Goal: Check status

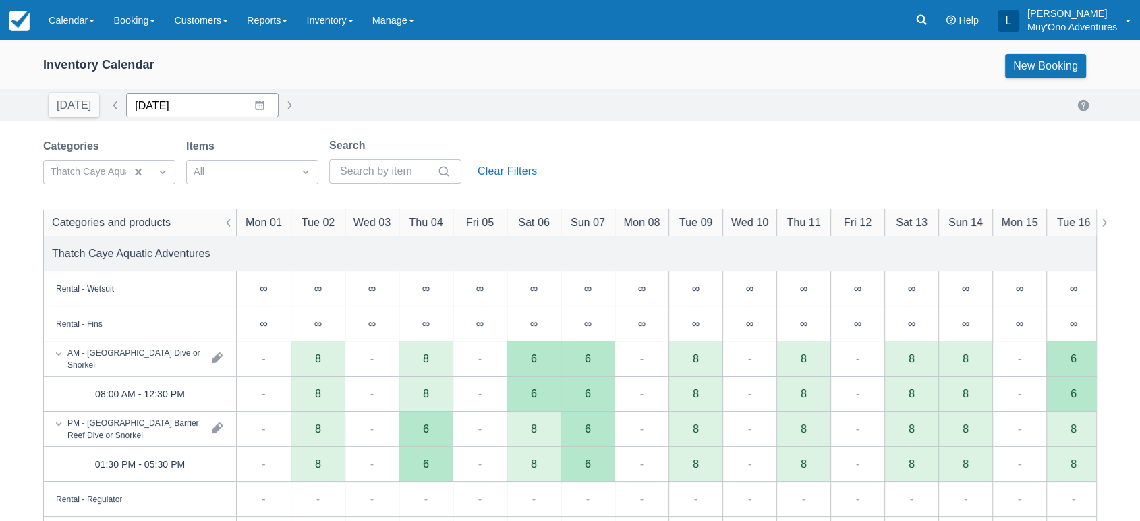
click at [258, 106] on input "[DATE]" at bounding box center [202, 105] width 152 height 24
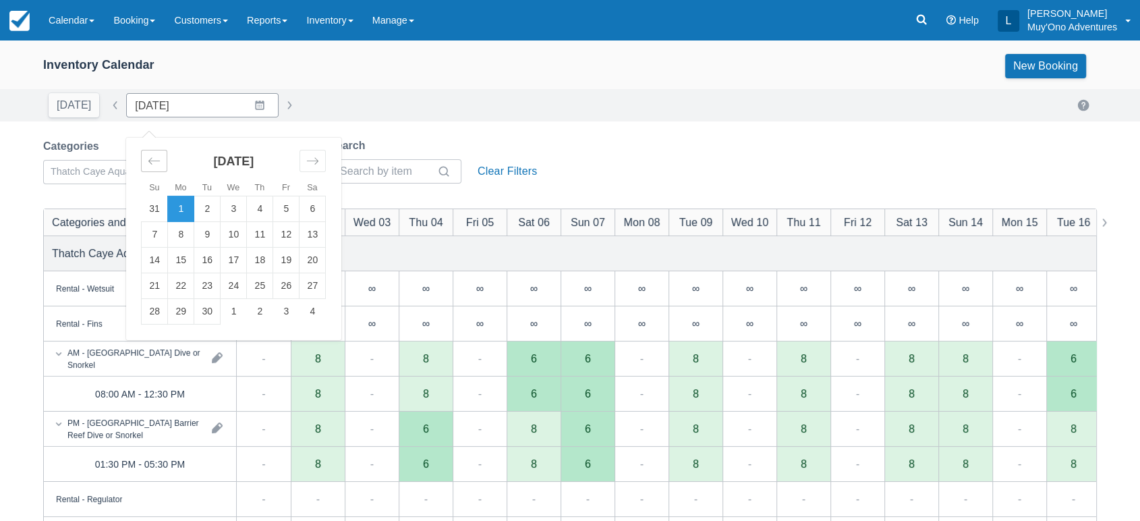
click at [148, 162] on icon "Move backward to switch to the previous month." at bounding box center [154, 160] width 13 height 13
click at [252, 318] on td "28" at bounding box center [260, 312] width 26 height 26
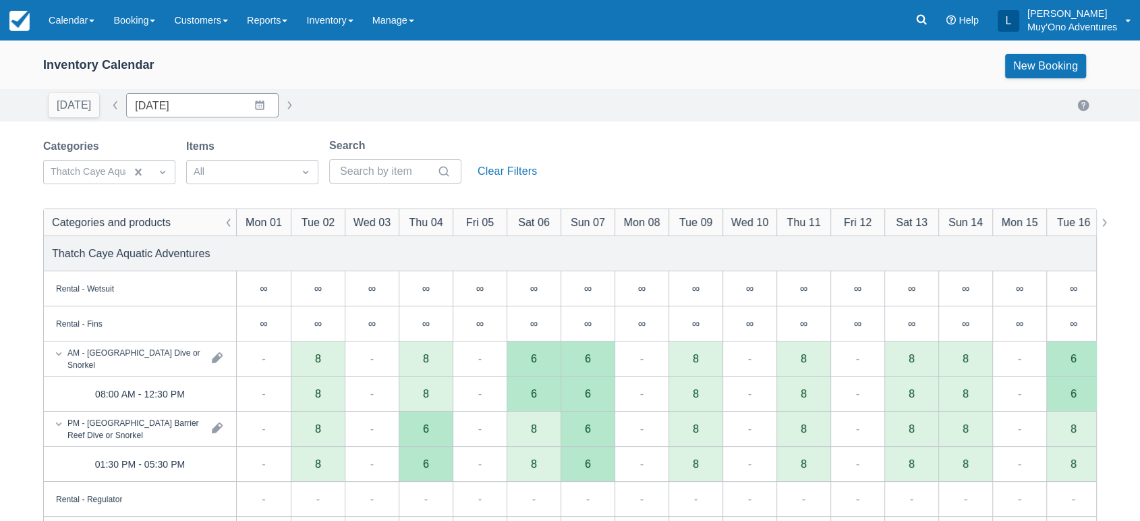
type input "[DATE]"
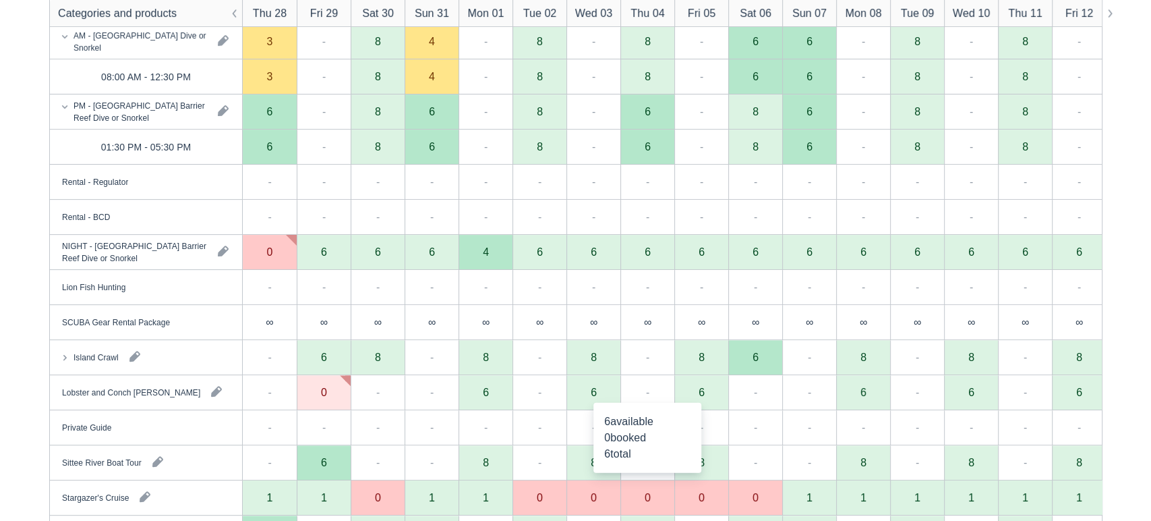
scroll to position [330, 0]
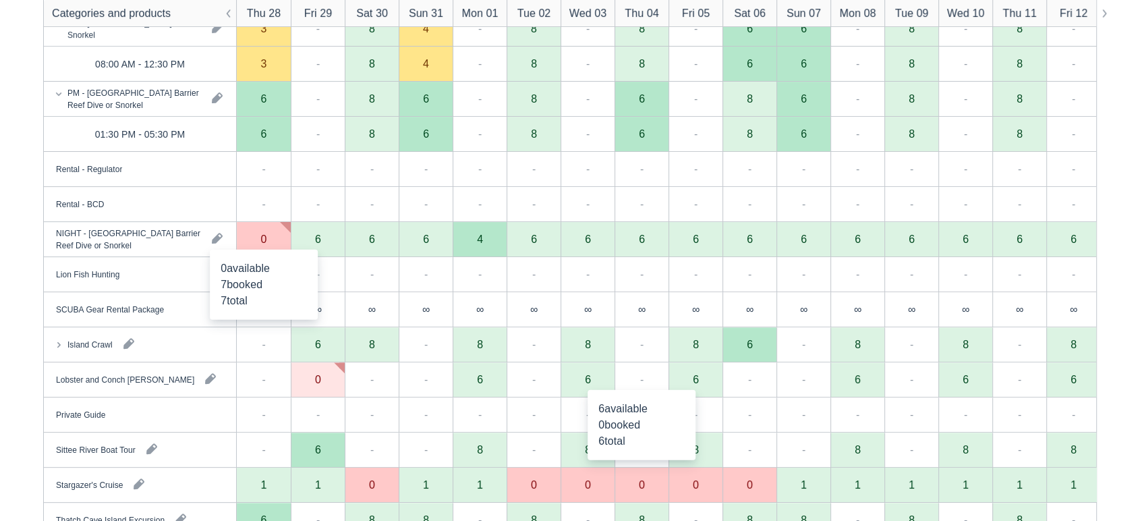
click at [275, 239] on div "0" at bounding box center [264, 239] width 54 height 35
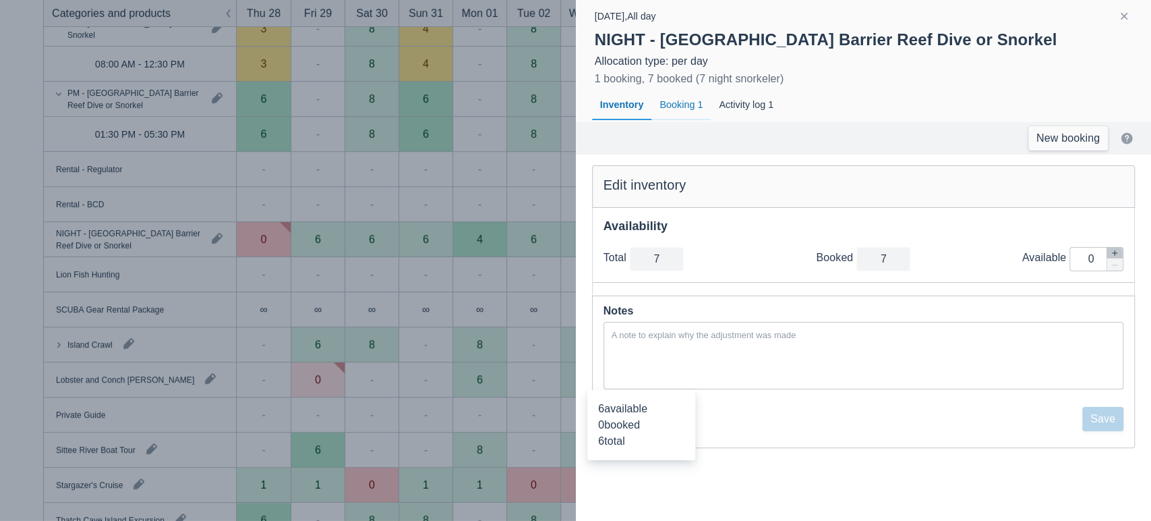
click at [694, 106] on div "Booking 1" at bounding box center [680, 105] width 59 height 31
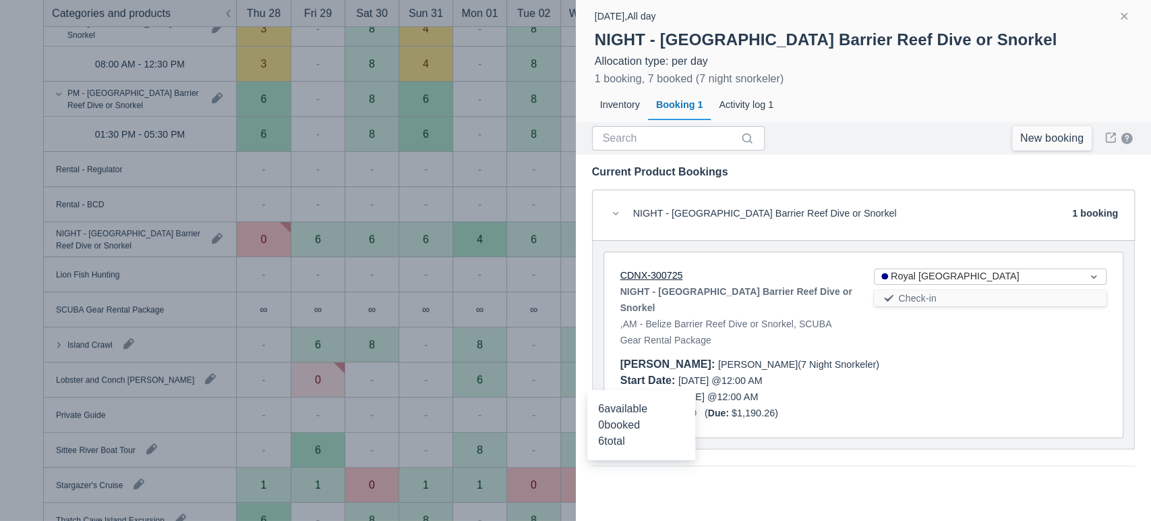
click at [647, 275] on link "CDNX-300725" at bounding box center [651, 275] width 63 height 11
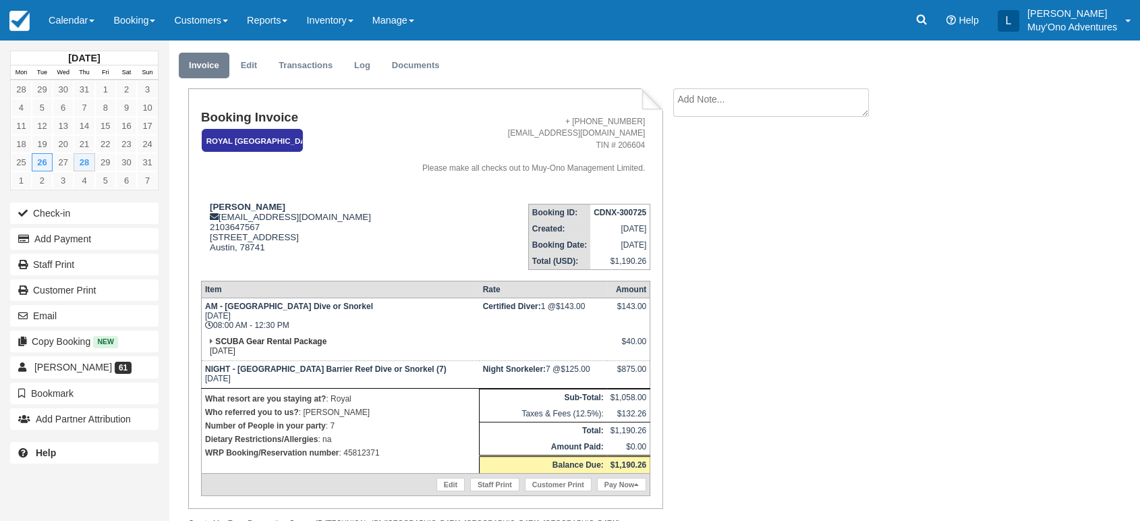
scroll to position [38, 0]
